Goal: Consume media (video, audio): Consume media (video, audio)

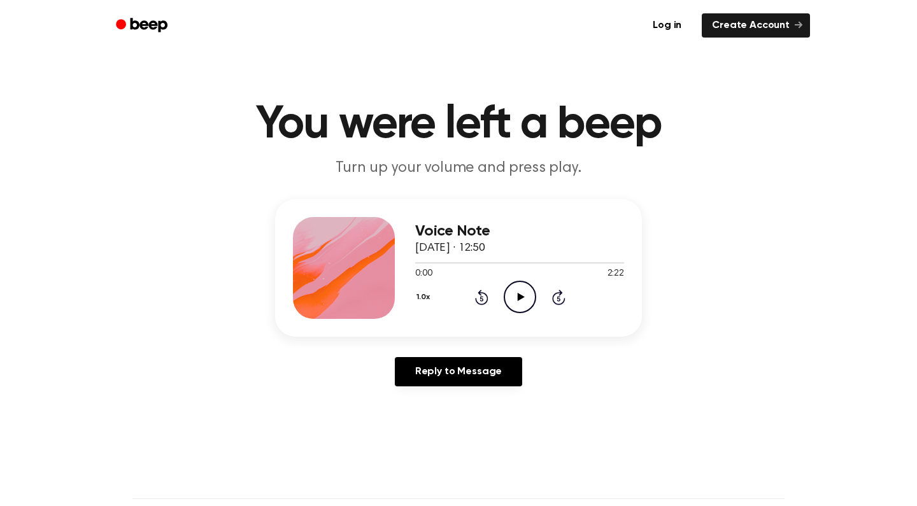
click at [522, 300] on icon "Play Audio" at bounding box center [520, 297] width 32 height 32
drag, startPoint x: 617, startPoint y: 378, endPoint x: 617, endPoint y: 398, distance: 19.8
click at [617, 398] on main "You were left a beep Turn up your volume and press play. Voice Note 26 Septembe…" at bounding box center [458, 393] width 917 height 786
click at [639, 385] on div "Reply to Message" at bounding box center [458, 377] width 367 height 40
click at [526, 295] on icon "Pause Audio" at bounding box center [520, 297] width 32 height 32
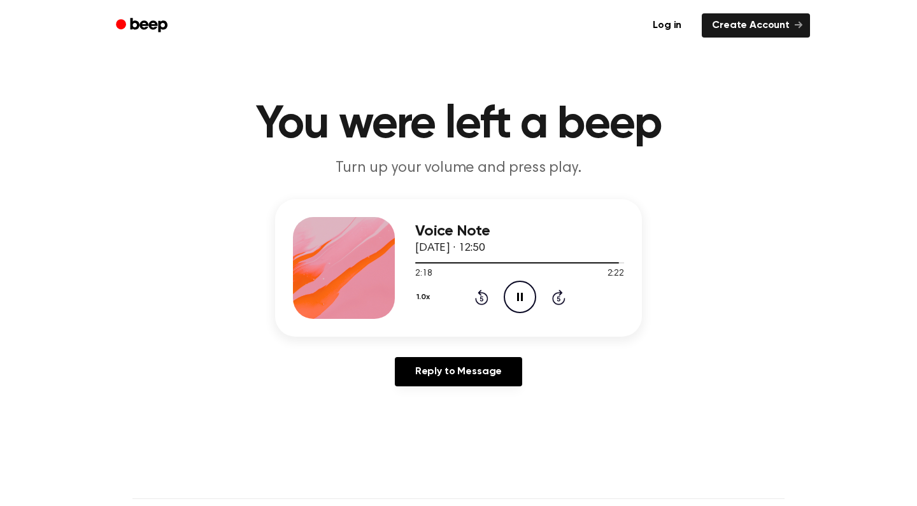
click at [510, 299] on icon "Pause Audio" at bounding box center [520, 297] width 32 height 32
click at [526, 296] on icon "Play Audio" at bounding box center [520, 297] width 32 height 32
click at [556, 299] on icon "Skip 5 seconds" at bounding box center [559, 297] width 14 height 17
click at [521, 298] on icon at bounding box center [520, 297] width 6 height 8
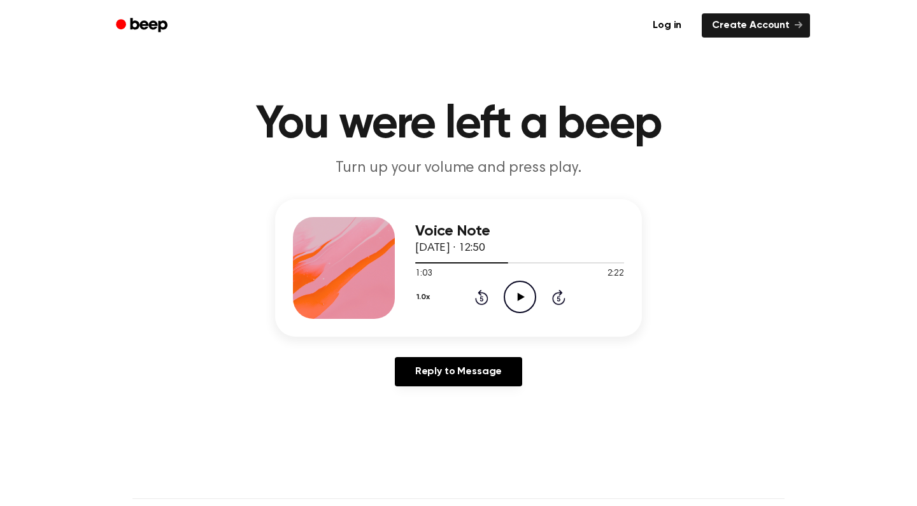
click at [524, 313] on icon "Play Audio" at bounding box center [520, 297] width 32 height 32
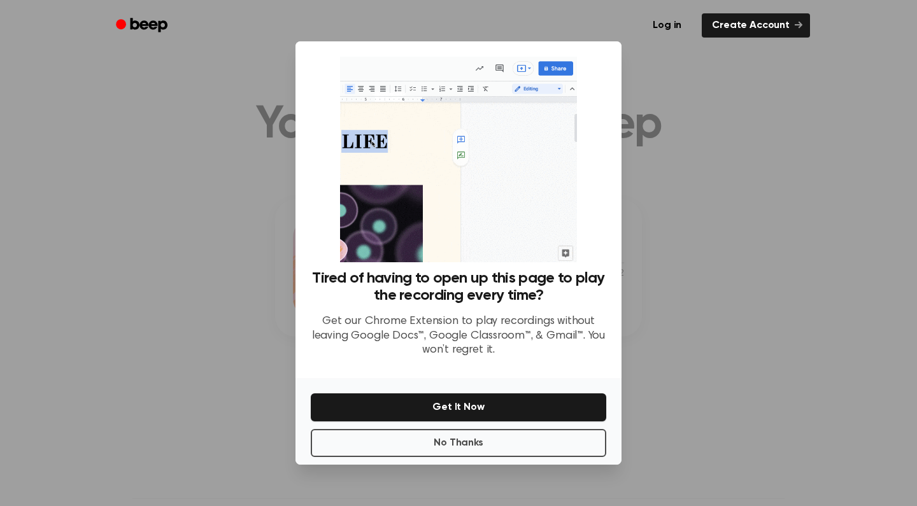
click at [524, 394] on button "Get It Now" at bounding box center [459, 408] width 296 height 28
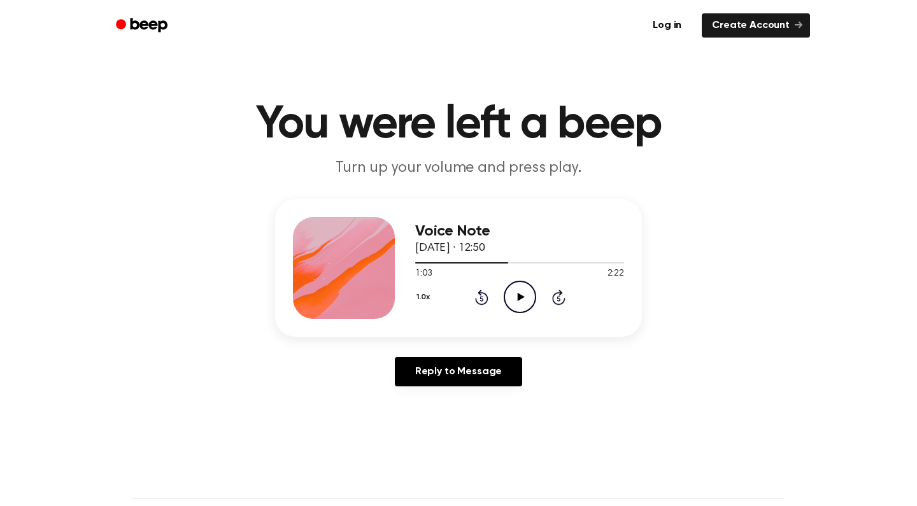
click at [484, 298] on icon "Rewind 5 seconds" at bounding box center [482, 297] width 14 height 17
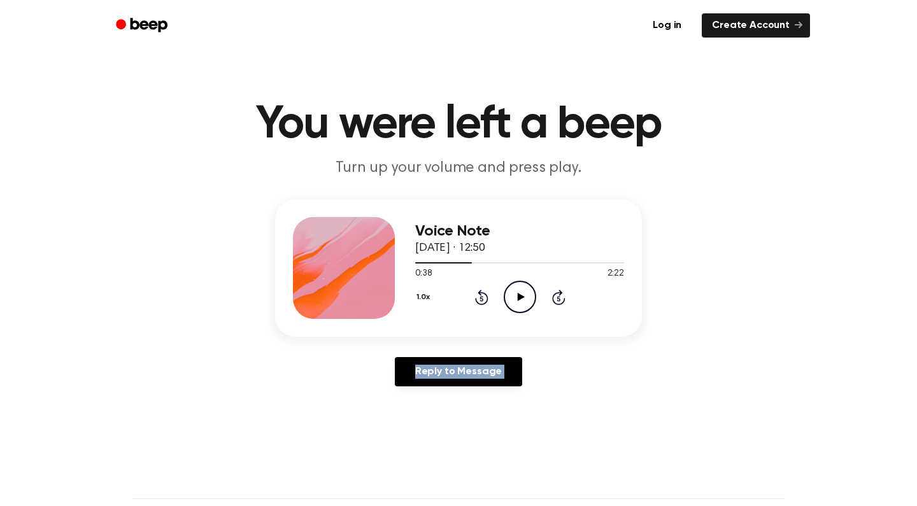
click at [484, 298] on icon "Rewind 5 seconds" at bounding box center [482, 297] width 14 height 17
click at [484, 296] on icon "Rewind 5 seconds" at bounding box center [482, 297] width 14 height 17
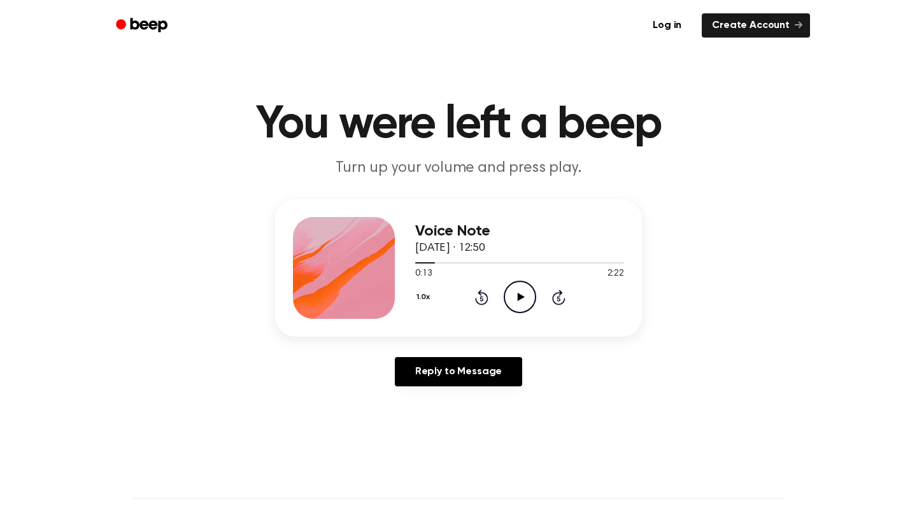
click at [561, 296] on icon at bounding box center [558, 297] width 13 height 15
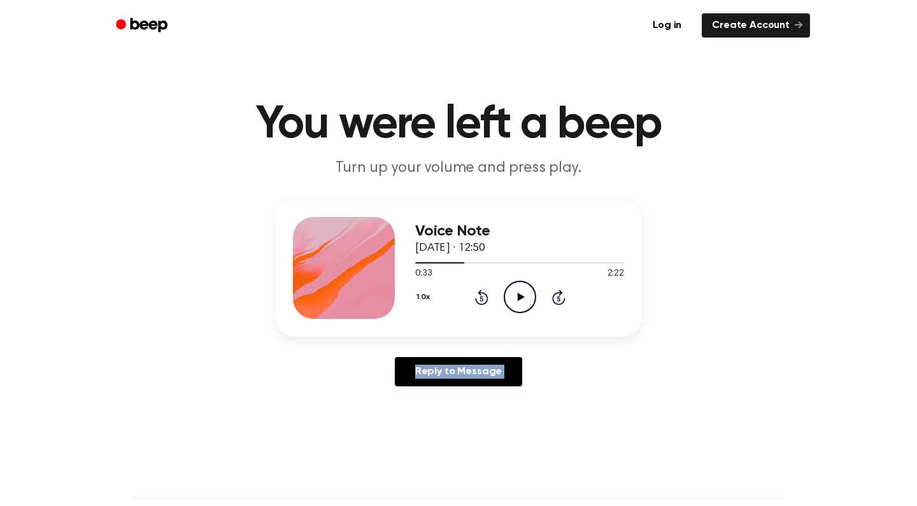
click at [561, 296] on icon at bounding box center [558, 297] width 13 height 15
click at [585, 336] on div "Voice Note [DATE] · 12:50 0:48 2:22 Your browser does not support the [object O…" at bounding box center [458, 268] width 367 height 138
click at [483, 301] on icon at bounding box center [481, 298] width 3 height 5
click at [483, 299] on icon at bounding box center [481, 298] width 3 height 5
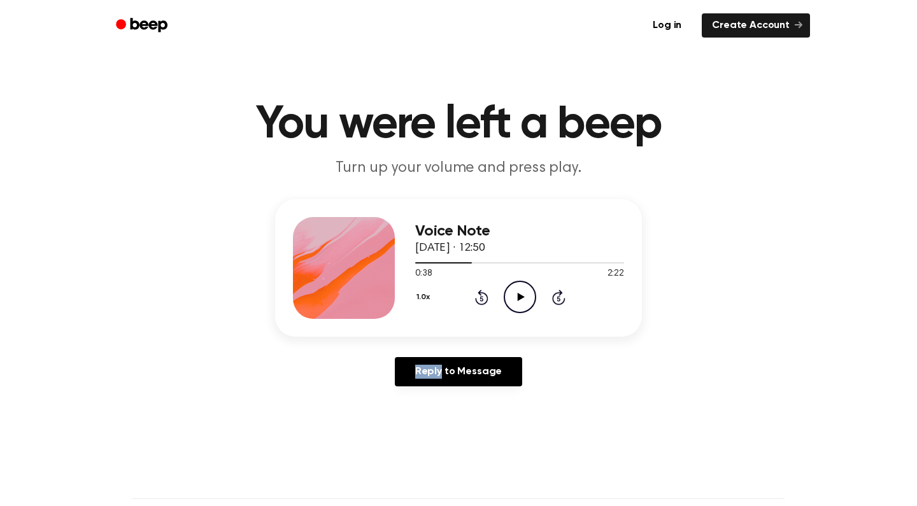
click at [484, 299] on icon "Rewind 5 seconds" at bounding box center [482, 297] width 14 height 17
click at [533, 292] on icon "Play Audio" at bounding box center [520, 297] width 32 height 32
click at [552, 294] on icon "Skip 5 seconds" at bounding box center [559, 297] width 14 height 17
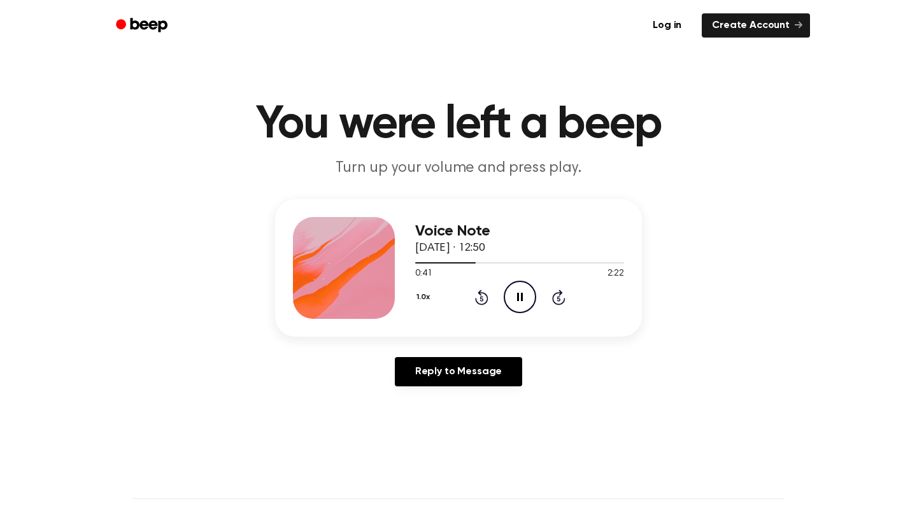
click at [552, 294] on icon "Skip 5 seconds" at bounding box center [559, 297] width 14 height 17
click at [515, 301] on icon "Pause Audio" at bounding box center [520, 297] width 32 height 32
click at [517, 302] on icon "Play Audio" at bounding box center [520, 297] width 32 height 32
click at [517, 298] on icon "Pause Audio" at bounding box center [520, 297] width 32 height 32
click at [473, 303] on div "1.0x Rewind 5 seconds Play Audio Skip 5 seconds" at bounding box center [519, 297] width 209 height 32
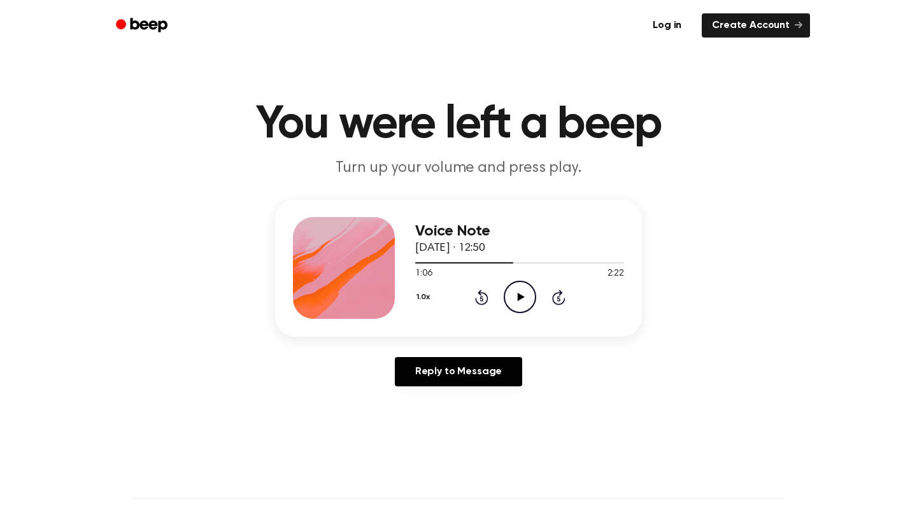
click at [476, 299] on icon at bounding box center [481, 297] width 13 height 15
click at [528, 301] on icon "Play Audio" at bounding box center [520, 297] width 32 height 32
click at [528, 301] on icon "Pause Audio" at bounding box center [520, 297] width 32 height 32
click at [528, 301] on icon "Play Audio" at bounding box center [520, 297] width 32 height 32
click at [512, 301] on icon "Pause Audio" at bounding box center [520, 297] width 32 height 32
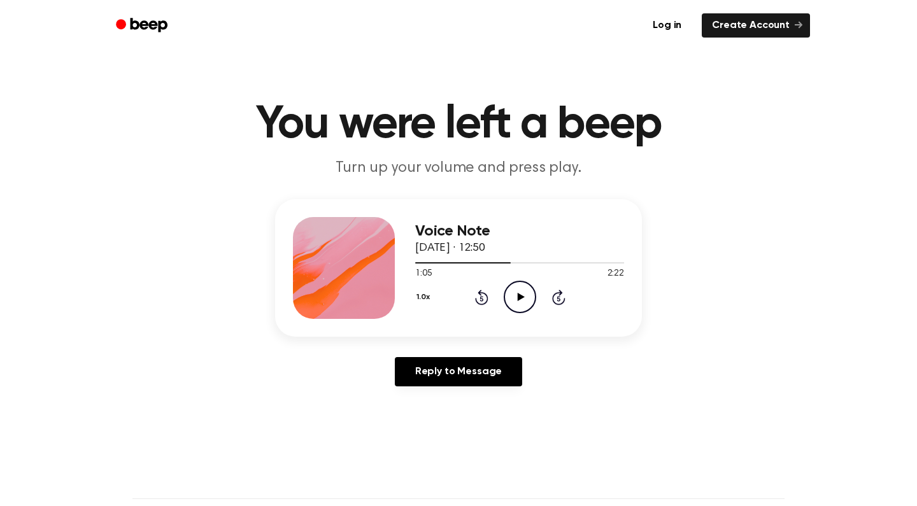
click at [482, 295] on icon at bounding box center [481, 297] width 13 height 15
click at [514, 305] on icon "Play Audio" at bounding box center [520, 297] width 32 height 32
click at [517, 301] on icon "Pause Audio" at bounding box center [520, 297] width 32 height 32
click at [481, 298] on icon at bounding box center [481, 298] width 3 height 5
click at [511, 294] on icon "Play Audio" at bounding box center [520, 297] width 32 height 32
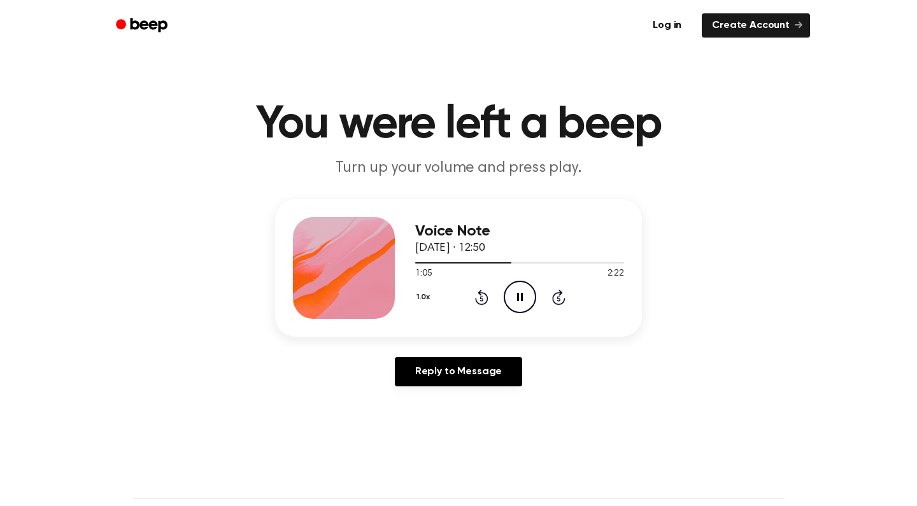
click at [513, 291] on icon "Pause Audio" at bounding box center [520, 297] width 32 height 32
click at [484, 298] on icon "Rewind 5 seconds" at bounding box center [482, 297] width 14 height 17
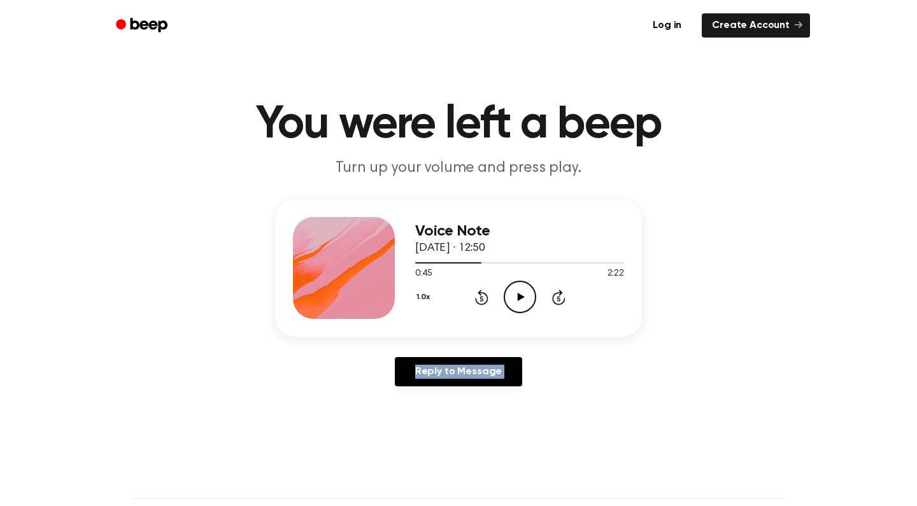
click at [484, 298] on icon "Rewind 5 seconds" at bounding box center [482, 297] width 14 height 17
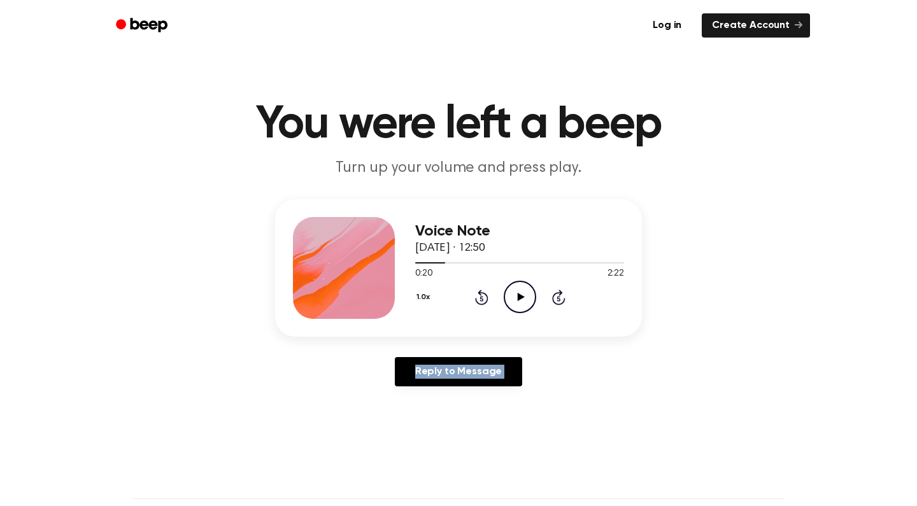
click at [484, 298] on icon "Rewind 5 seconds" at bounding box center [482, 297] width 14 height 17
click at [558, 298] on icon at bounding box center [558, 298] width 3 height 5
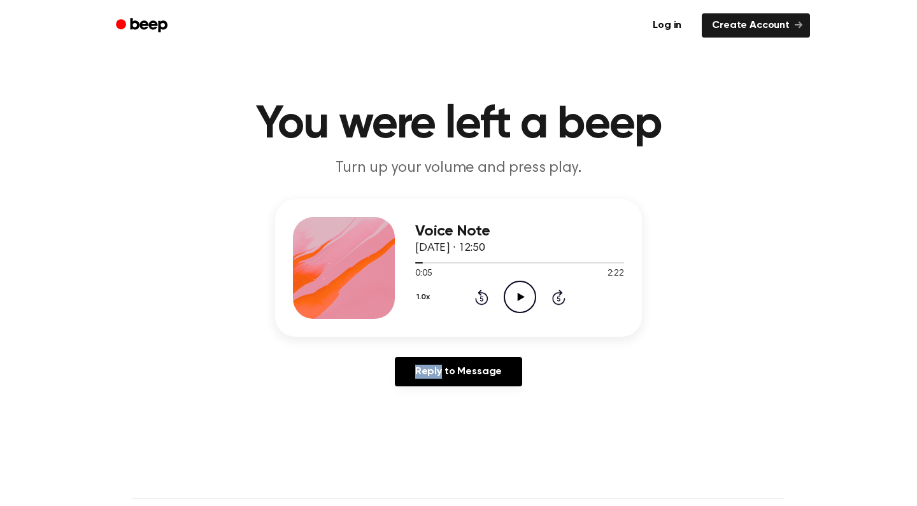
click at [558, 298] on icon at bounding box center [558, 298] width 3 height 5
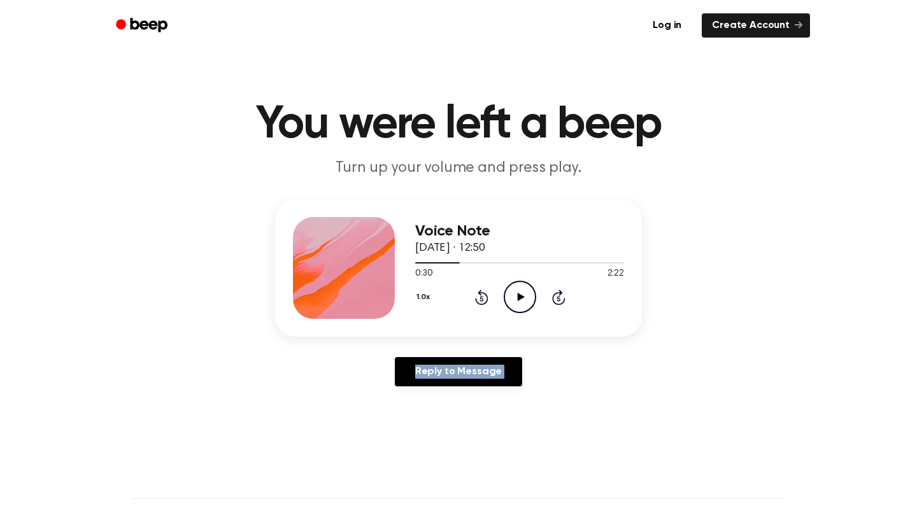
click at [558, 298] on icon at bounding box center [558, 298] width 3 height 5
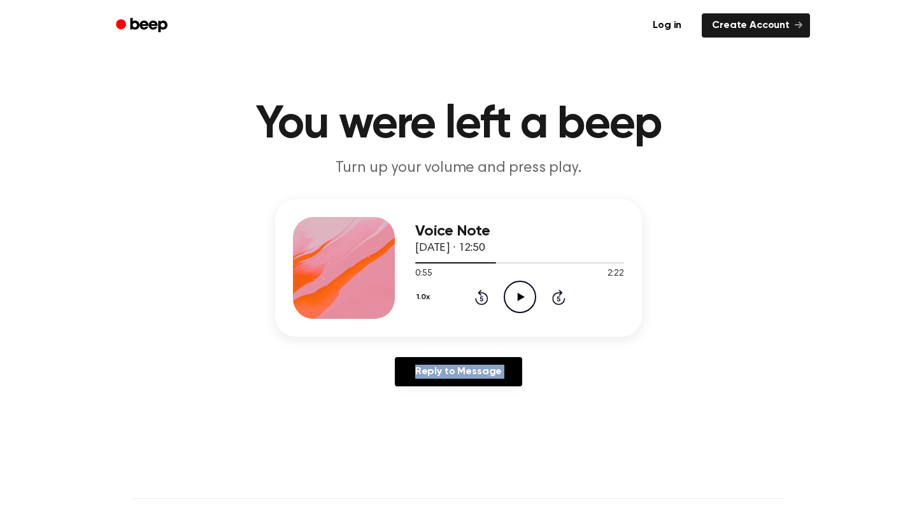
click at [558, 298] on icon at bounding box center [558, 298] width 3 height 5
click at [480, 295] on icon at bounding box center [481, 297] width 13 height 15
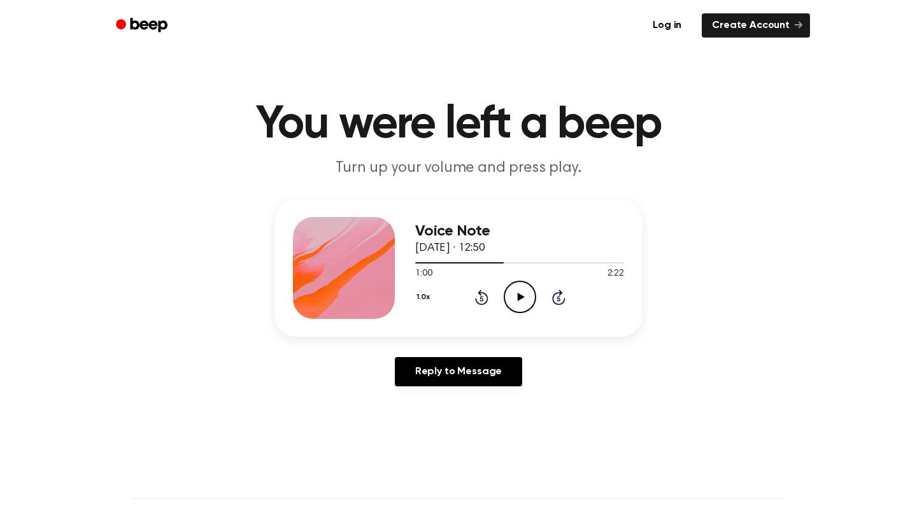
click at [549, 396] on div "Reply to Message" at bounding box center [458, 377] width 367 height 40
click at [518, 303] on icon "Play Audio" at bounding box center [520, 297] width 32 height 32
click at [519, 303] on icon "Pause Audio" at bounding box center [520, 297] width 32 height 32
click at [519, 303] on icon "Play Audio" at bounding box center [520, 297] width 32 height 32
click at [478, 299] on icon "Rewind 5 seconds" at bounding box center [482, 297] width 14 height 17
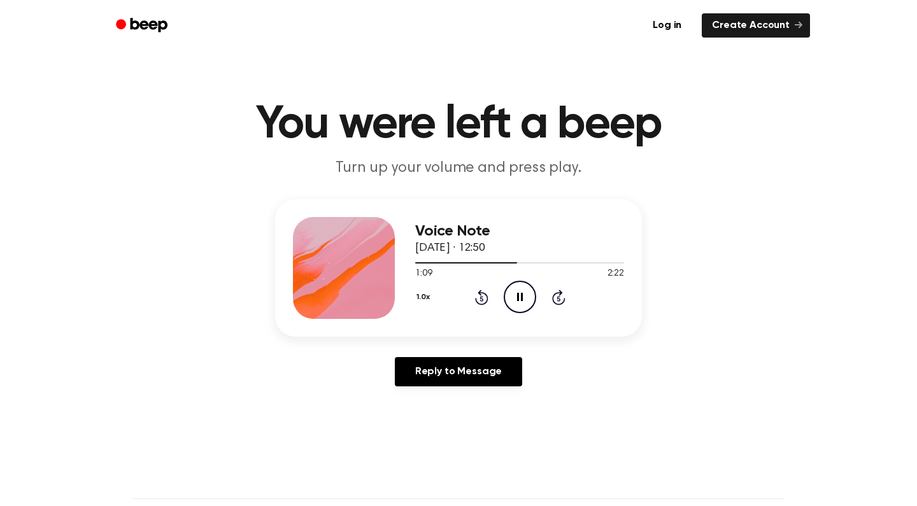
click at [477, 298] on icon "Rewind 5 seconds" at bounding box center [482, 297] width 14 height 17
click at [512, 296] on icon "Pause Audio" at bounding box center [520, 297] width 32 height 32
click at [559, 297] on icon "Skip 5 seconds" at bounding box center [559, 297] width 14 height 17
click at [498, 294] on div "1.0x Rewind 5 seconds Play Audio Skip 5 seconds" at bounding box center [519, 297] width 209 height 32
click at [514, 294] on icon "Play Audio" at bounding box center [520, 297] width 32 height 32
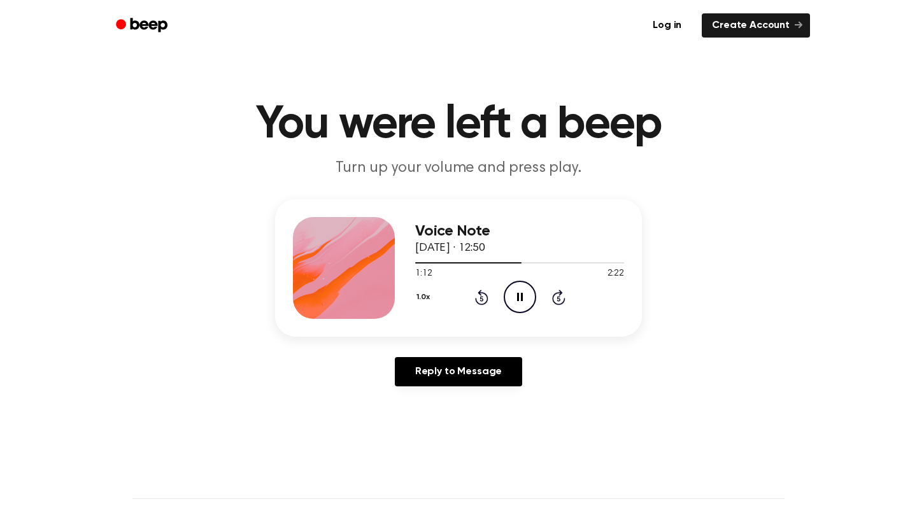
click at [478, 295] on icon "Rewind 5 seconds" at bounding box center [482, 297] width 14 height 17
click at [512, 297] on icon "Pause Audio" at bounding box center [520, 297] width 32 height 32
click at [512, 297] on icon "Play Audio" at bounding box center [520, 297] width 32 height 32
click at [515, 297] on icon "Pause Audio" at bounding box center [520, 297] width 32 height 32
click at [515, 291] on icon "Play Audio" at bounding box center [520, 297] width 32 height 32
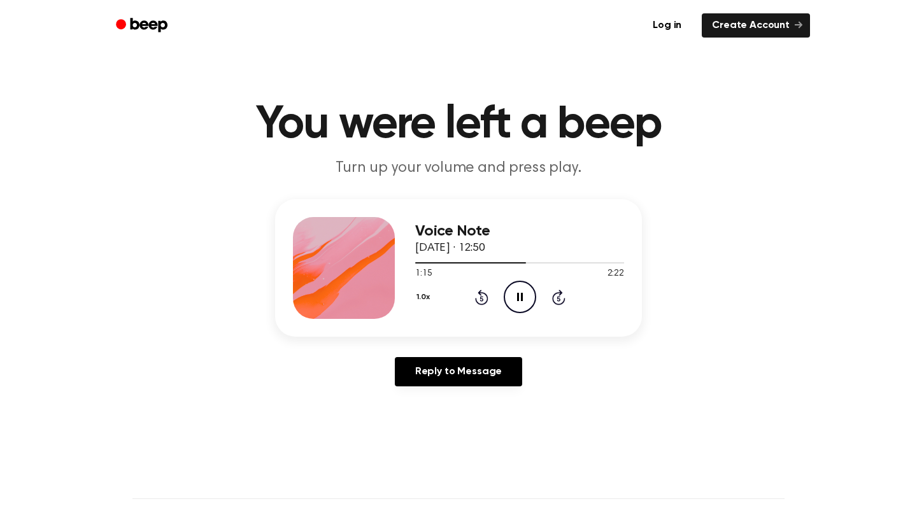
click at [515, 291] on icon "Pause Audio" at bounding box center [520, 297] width 32 height 32
click at [513, 301] on icon "Play Audio" at bounding box center [520, 297] width 32 height 32
click at [513, 301] on icon "Pause Audio" at bounding box center [520, 297] width 32 height 32
click at [513, 301] on icon "Play Audio" at bounding box center [520, 297] width 32 height 32
click at [513, 301] on icon "Pause Audio" at bounding box center [520, 297] width 32 height 32
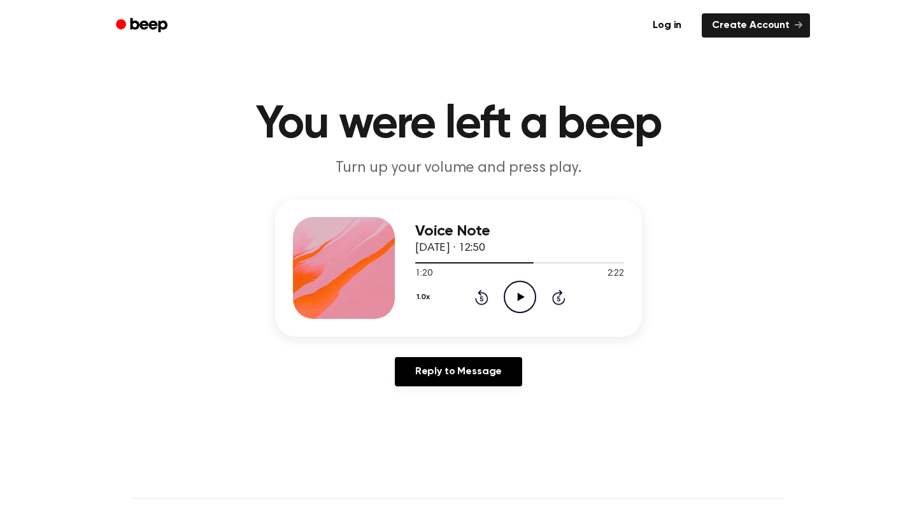
click at [485, 300] on icon "Rewind 5 seconds" at bounding box center [482, 297] width 14 height 17
click at [526, 290] on icon "Play Audio" at bounding box center [520, 297] width 32 height 32
click at [526, 290] on icon "Pause Audio" at bounding box center [520, 297] width 32 height 32
click at [526, 290] on icon "Play Audio" at bounding box center [520, 297] width 32 height 32
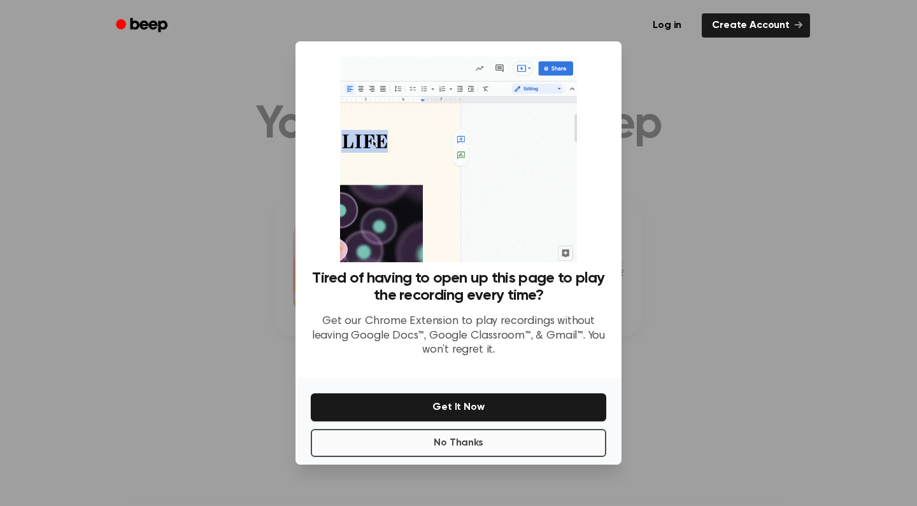
click at [419, 448] on button "No Thanks" at bounding box center [459, 443] width 296 height 28
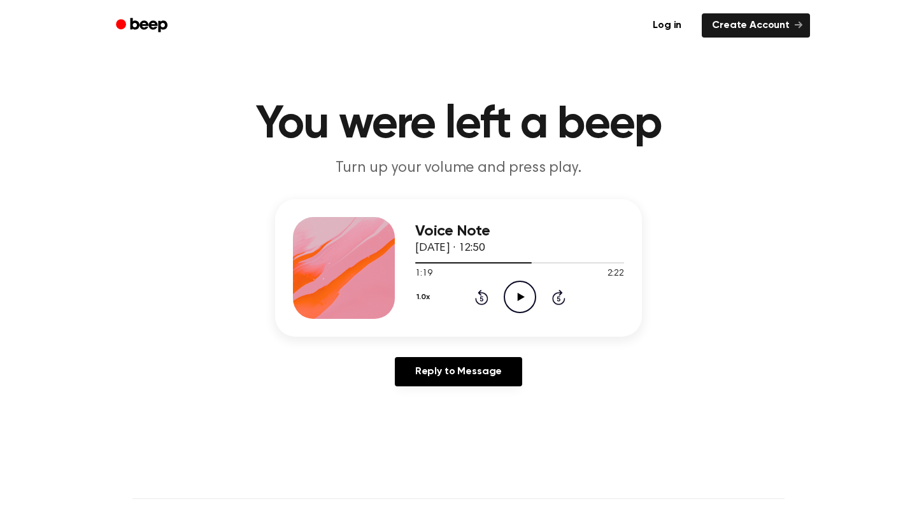
click at [517, 299] on icon "Play Audio" at bounding box center [520, 297] width 32 height 32
click at [517, 299] on icon "Pause Audio" at bounding box center [520, 297] width 32 height 32
click at [517, 299] on icon "Play Audio" at bounding box center [520, 297] width 32 height 32
click at [517, 299] on icon "Pause Audio" at bounding box center [520, 297] width 32 height 32
click at [517, 299] on icon "Play Audio" at bounding box center [520, 297] width 32 height 32
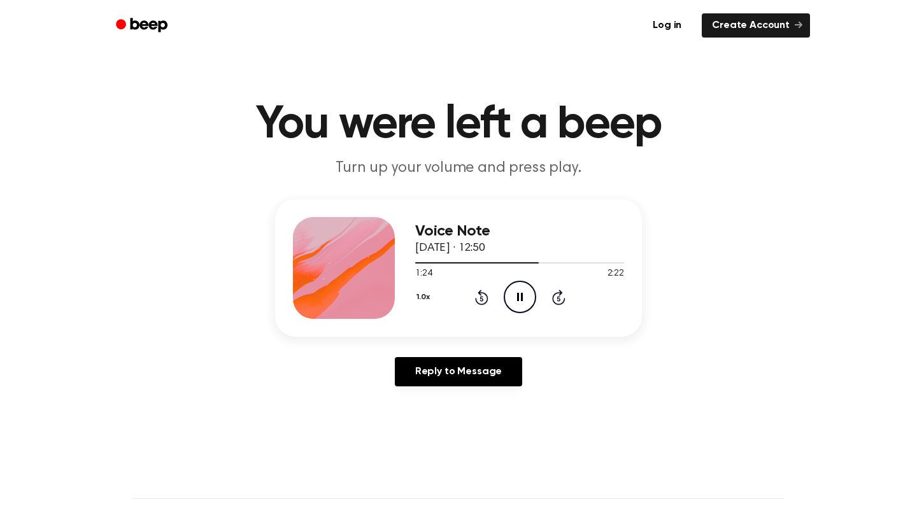
click at [517, 299] on icon "Pause Audio" at bounding box center [520, 297] width 32 height 32
click at [517, 299] on icon "Play Audio" at bounding box center [520, 297] width 32 height 32
click at [517, 299] on icon "Pause Audio" at bounding box center [520, 297] width 32 height 32
click at [496, 300] on div "1.0x Rewind 5 seconds Play Audio Skip 5 seconds" at bounding box center [519, 297] width 209 height 32
click at [489, 300] on div "1.0x Rewind 5 seconds Play Audio Skip 5 seconds" at bounding box center [519, 297] width 209 height 32
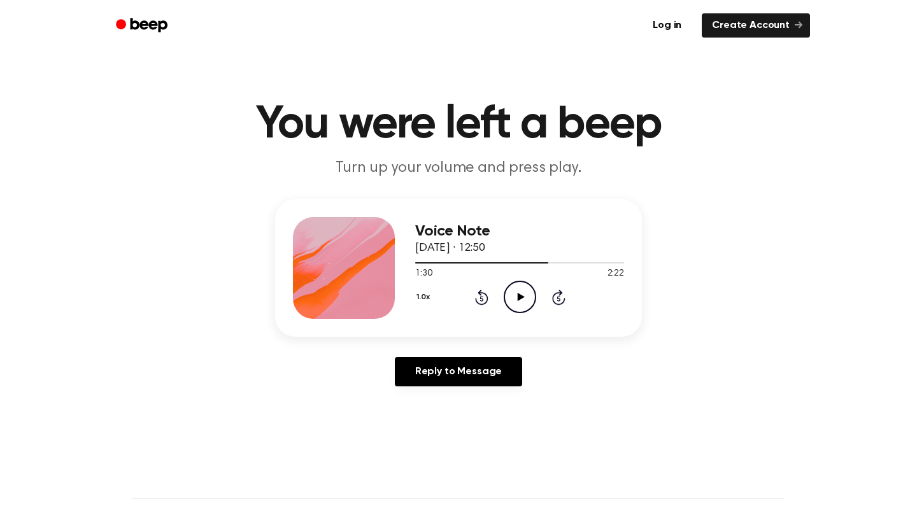
click at [475, 300] on icon "Rewind 5 seconds" at bounding box center [482, 297] width 14 height 17
click at [555, 301] on icon "Skip 5 seconds" at bounding box center [559, 297] width 14 height 17
click at [518, 303] on icon "Play Audio" at bounding box center [520, 297] width 32 height 32
click at [522, 308] on icon "Pause Audio" at bounding box center [520, 297] width 32 height 32
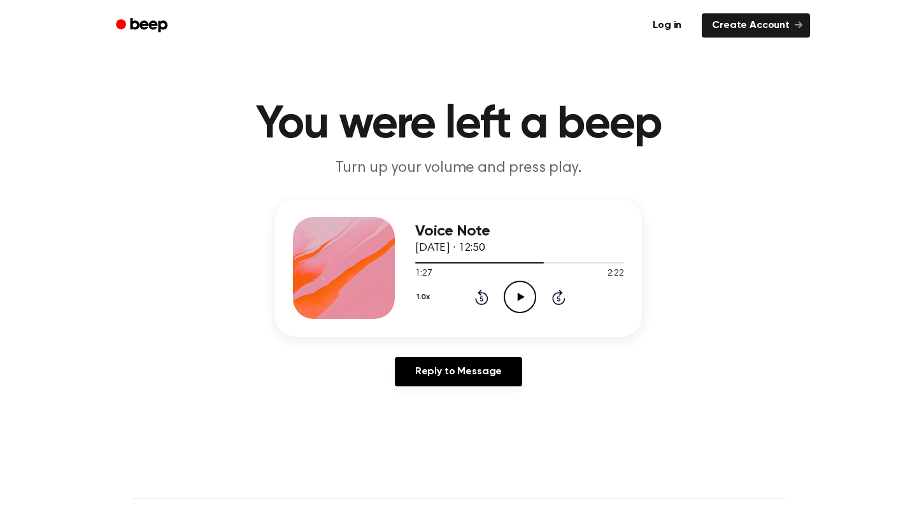
click at [522, 308] on icon "Play Audio" at bounding box center [520, 297] width 32 height 32
click at [480, 298] on icon "Rewind 5 seconds" at bounding box center [482, 297] width 14 height 17
click at [480, 295] on icon at bounding box center [481, 297] width 13 height 15
click at [515, 298] on icon "Pause Audio" at bounding box center [520, 297] width 32 height 32
click at [515, 298] on icon "Play Audio" at bounding box center [520, 297] width 32 height 32
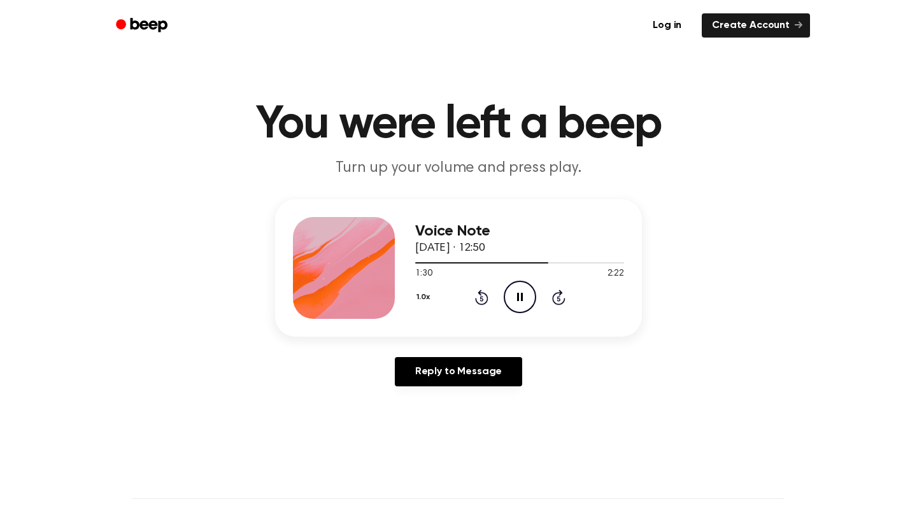
click at [481, 299] on icon at bounding box center [481, 298] width 3 height 5
click at [508, 296] on icon "Pause Audio" at bounding box center [520, 297] width 32 height 32
click at [515, 303] on icon "Play Audio" at bounding box center [520, 297] width 32 height 32
click at [515, 303] on icon "Pause Audio" at bounding box center [520, 297] width 32 height 32
click at [515, 303] on icon "Play Audio" at bounding box center [520, 297] width 32 height 32
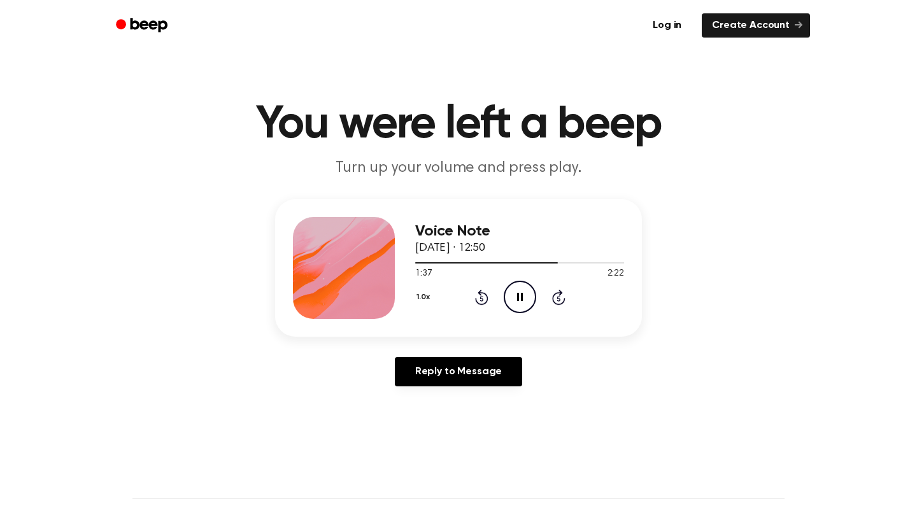
click at [479, 298] on icon "Rewind 5 seconds" at bounding box center [482, 297] width 14 height 17
click at [513, 302] on icon "Pause Audio" at bounding box center [520, 297] width 32 height 32
click at [513, 302] on icon "Play Audio" at bounding box center [520, 297] width 32 height 32
click at [513, 302] on icon "Pause Audio" at bounding box center [520, 297] width 32 height 32
click at [513, 302] on icon "Play Audio" at bounding box center [520, 297] width 32 height 32
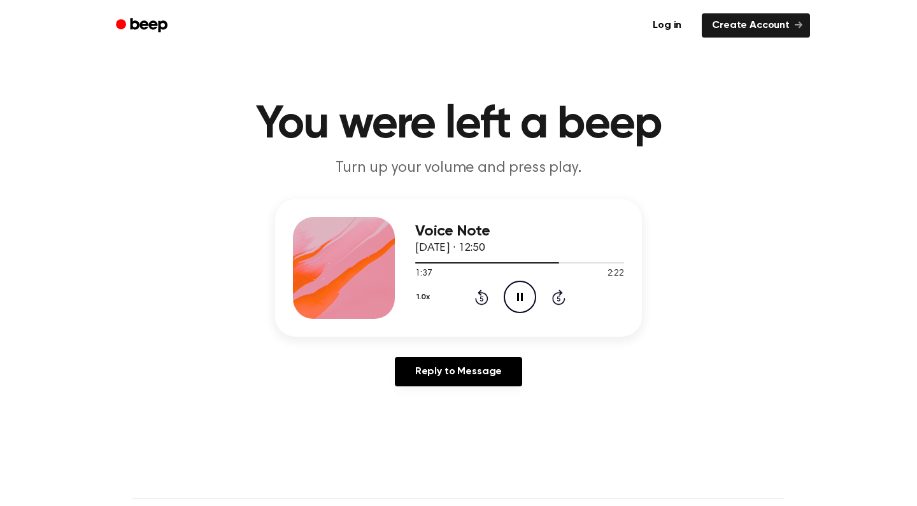
click at [514, 301] on icon "Pause Audio" at bounding box center [520, 297] width 32 height 32
click at [514, 301] on icon "Play Audio" at bounding box center [520, 297] width 32 height 32
click at [514, 300] on icon "Pause Audio" at bounding box center [520, 297] width 32 height 32
click at [514, 300] on icon "Play Audio" at bounding box center [520, 297] width 32 height 32
click at [514, 300] on icon "Pause Audio" at bounding box center [520, 297] width 32 height 32
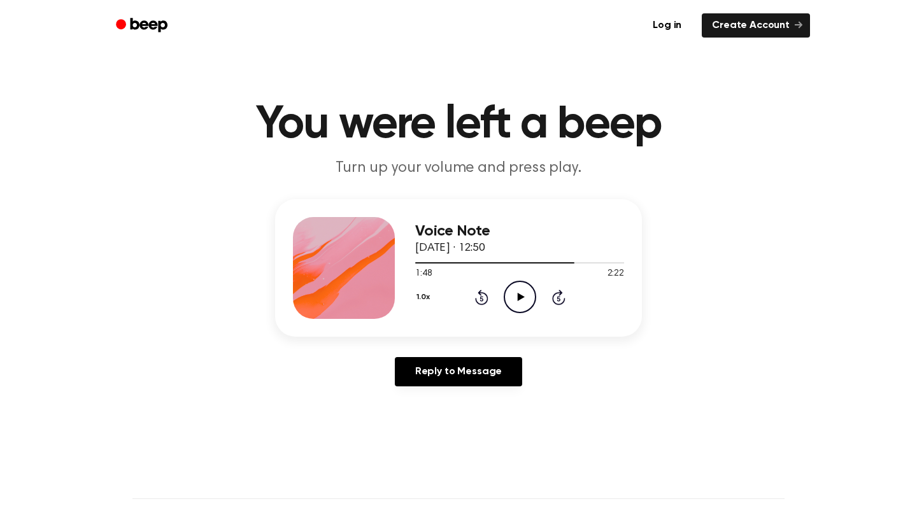
click at [514, 300] on icon "Play Audio" at bounding box center [520, 297] width 32 height 32
click at [514, 300] on icon "Pause Audio" at bounding box center [520, 297] width 32 height 32
click at [514, 300] on icon "Play Audio" at bounding box center [520, 297] width 32 height 32
click at [515, 301] on icon "Pause Audio" at bounding box center [520, 297] width 32 height 32
